Goal: Navigation & Orientation: Find specific page/section

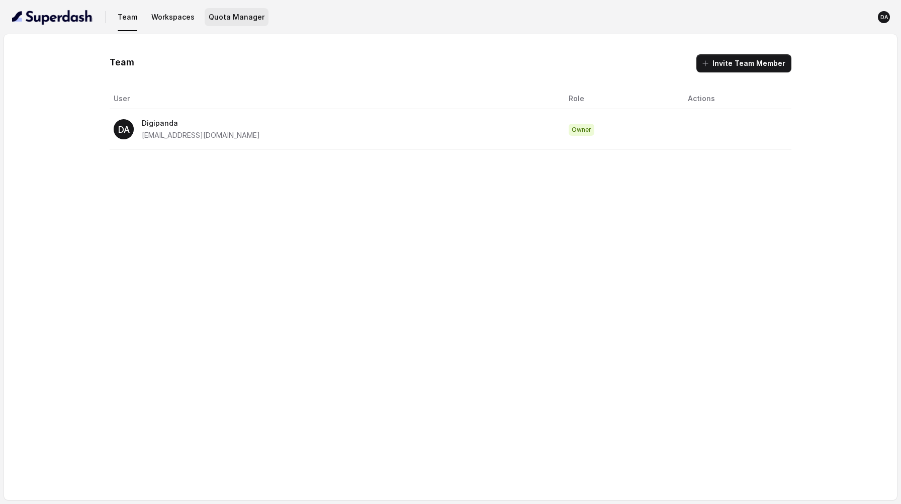
click at [237, 12] on button "Quota Manager" at bounding box center [237, 17] width 64 height 18
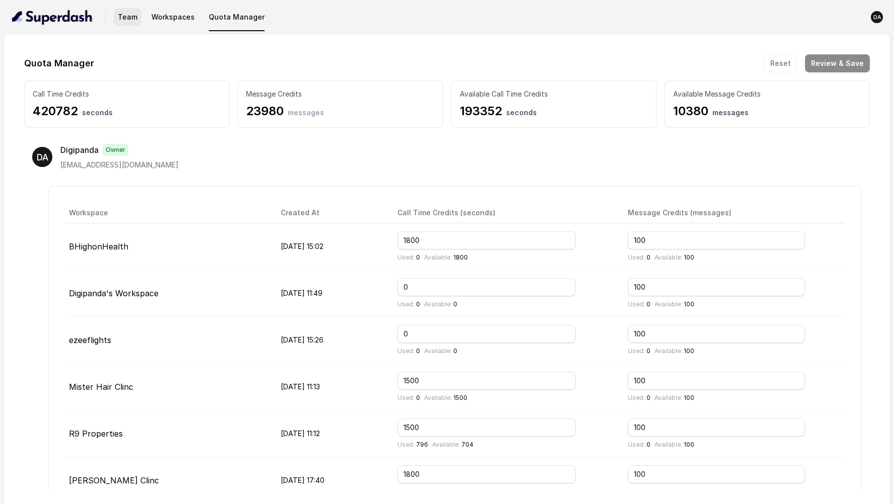
click at [121, 20] on button "Team" at bounding box center [128, 17] width 28 height 18
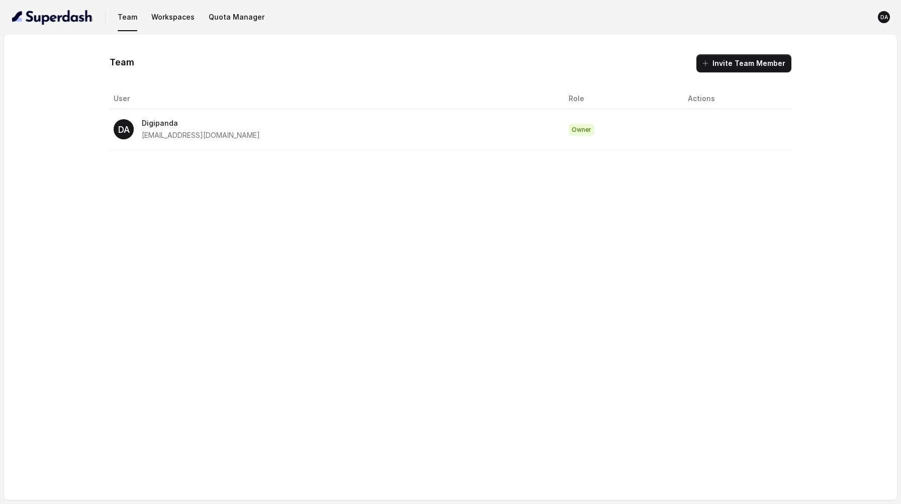
click at [245, 143] on td "DA Digipanda [EMAIL_ADDRESS][DOMAIN_NAME]" at bounding box center [336, 129] width 452 height 41
click at [156, 124] on p "Digipanda" at bounding box center [201, 123] width 118 height 12
click at [384, 131] on div "DA Digipanda [EMAIL_ADDRESS][DOMAIN_NAME]" at bounding box center [334, 129] width 440 height 24
click at [162, 17] on button "Workspaces" at bounding box center [172, 17] width 51 height 18
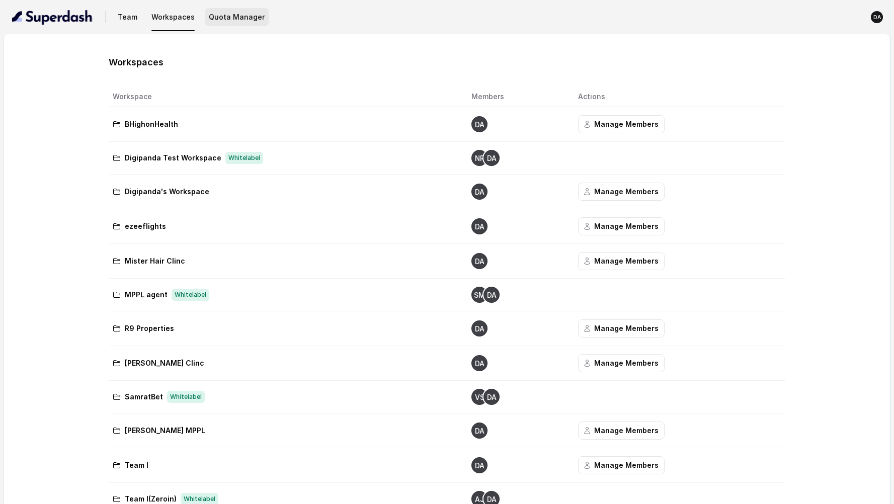
click at [222, 19] on button "Quota Manager" at bounding box center [237, 17] width 64 height 18
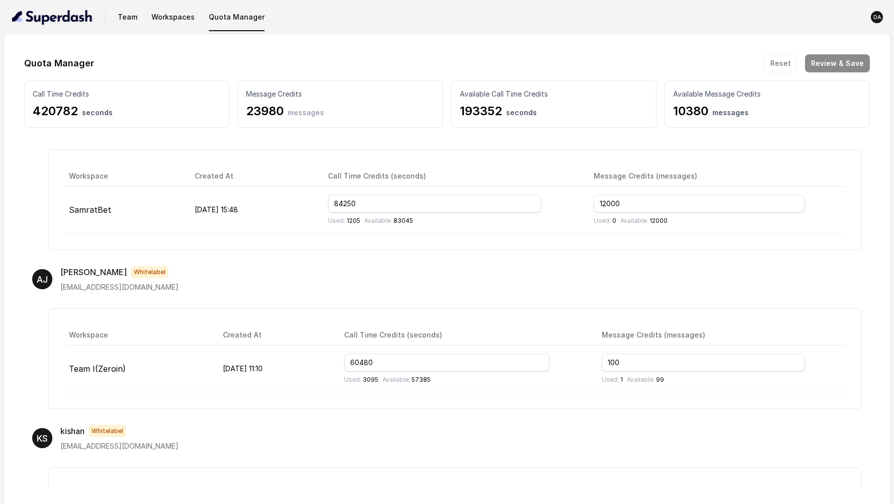
scroll to position [983, 0]
